Goal: Transaction & Acquisition: Purchase product/service

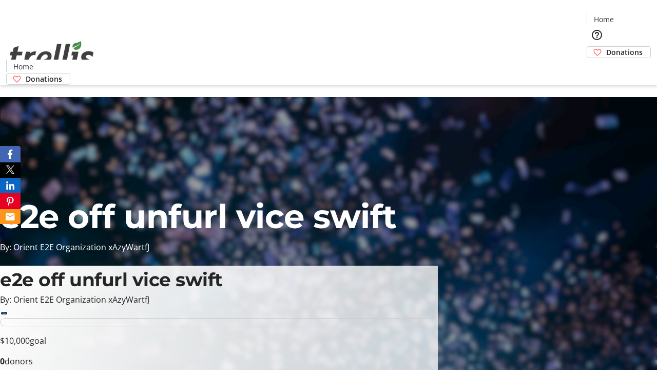
click at [607, 47] on span "Donations" at bounding box center [625, 52] width 36 height 11
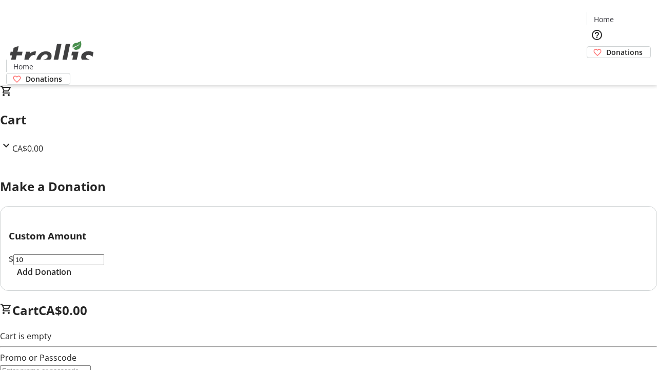
click at [71, 278] on span "Add Donation" at bounding box center [44, 272] width 54 height 12
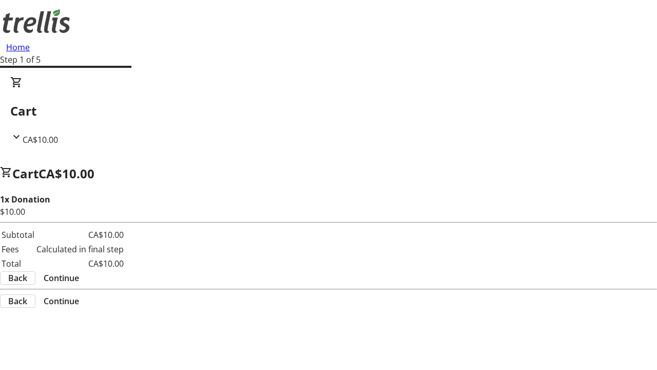
select select "CA"
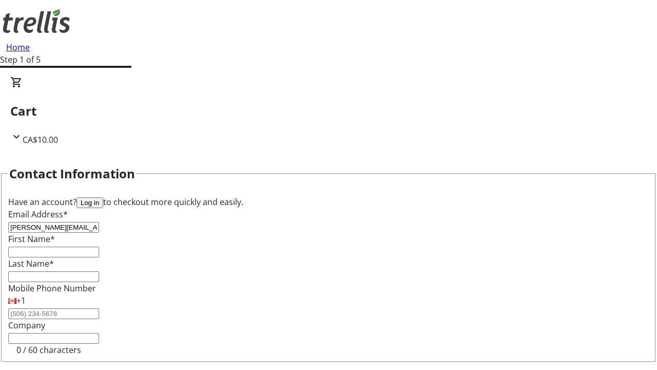
type input "[PERSON_NAME][EMAIL_ADDRESS][DOMAIN_NAME]"
type input "[PERSON_NAME]"
type input "[STREET_ADDRESS][PERSON_NAME]"
type input "Kelowna"
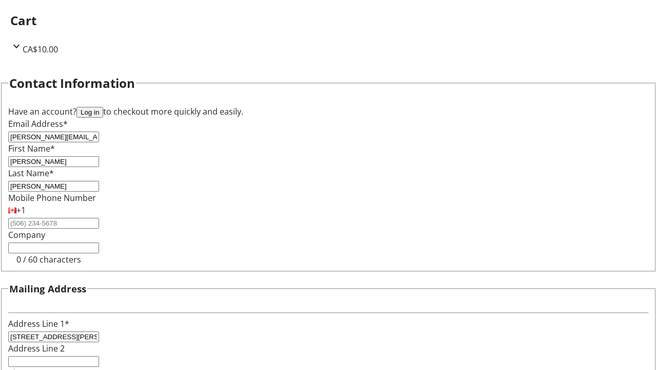
select select "BC"
type input "Kelowna"
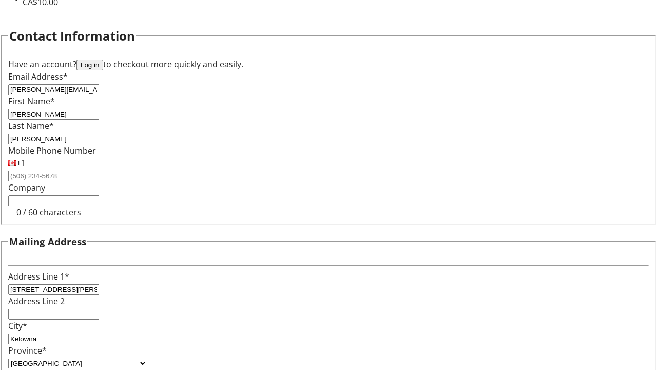
type input "V1Y 0C2"
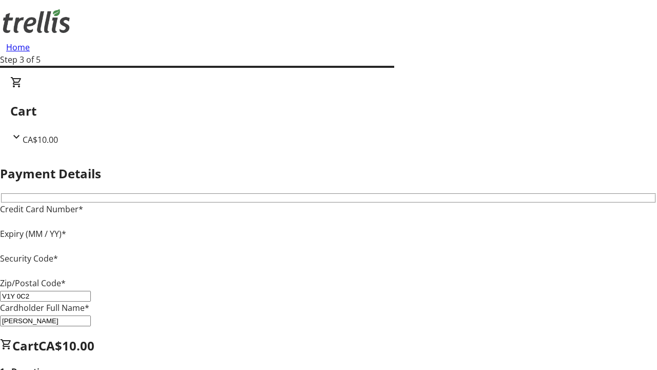
type input "V1Y 0C2"
